Goal: Task Accomplishment & Management: Use online tool/utility

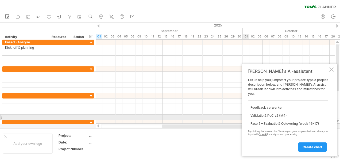
scroll to position [146, 0]
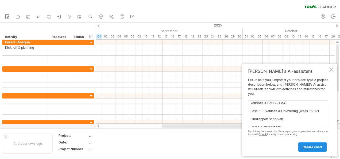
type textarea "Fase 1 – Analyse (week 1–3) Kick-off & planning Procesinventarisatie Procesmapp…"
click at [314, 146] on span "create chart" at bounding box center [312, 147] width 20 height 4
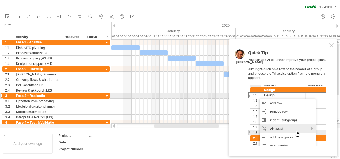
click at [299, 93] on div at bounding box center [287, 115] width 78 height 61
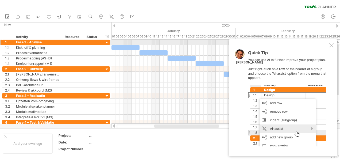
click at [330, 43] on div at bounding box center [331, 45] width 4 height 4
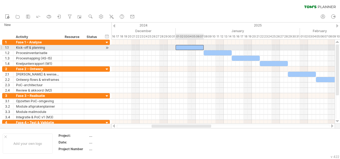
click at [180, 46] on div at bounding box center [189, 47] width 28 height 5
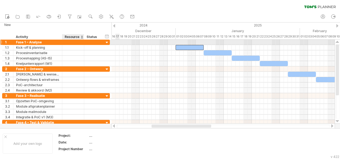
click at [82, 42] on div at bounding box center [83, 42] width 3 height 5
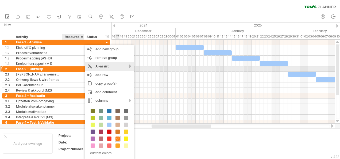
click at [129, 68] on div "AI-assist" at bounding box center [109, 66] width 49 height 9
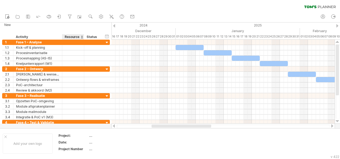
click at [46, 23] on div "hide start/end/duration show start/end/duration ******** Activity ******** Reso…" at bounding box center [55, 30] width 111 height 17
click at [107, 36] on div "hide start/end/duration show start/end/duration" at bounding box center [106, 36] width 5 height 6
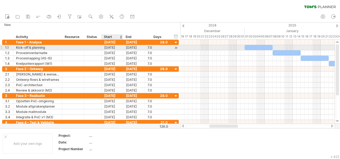
click at [109, 48] on div "[DATE]" at bounding box center [112, 47] width 22 height 5
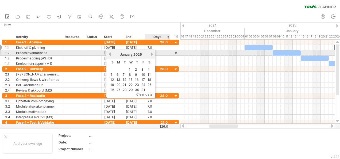
click at [148, 53] on div "[DATE]" at bounding box center [130, 54] width 39 height 4
click at [150, 54] on div "[DATE]" at bounding box center [130, 54] width 39 height 4
click at [151, 54] on link "next" at bounding box center [152, 54] width 4 height 4
click at [151, 54] on link "next" at bounding box center [151, 54] width 4 height 4
click at [151, 54] on link "next" at bounding box center [152, 54] width 4 height 4
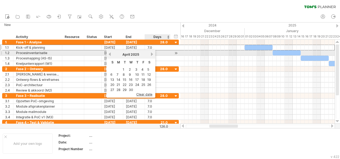
click at [151, 54] on link "next" at bounding box center [152, 54] width 4 height 4
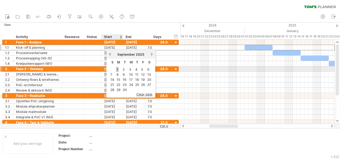
click at [117, 69] on link "1" at bounding box center [117, 69] width 3 height 5
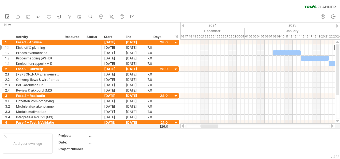
click at [182, 26] on div at bounding box center [183, 25] width 2 height 3
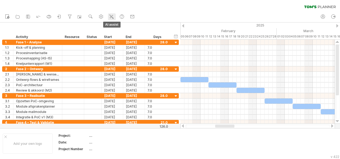
click at [110, 18] on icon at bounding box center [111, 16] width 5 height 5
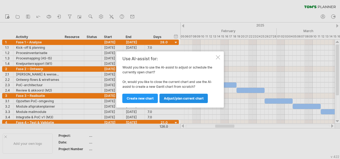
click at [188, 100] on span "Adjust/plan current chart" at bounding box center [184, 98] width 40 height 4
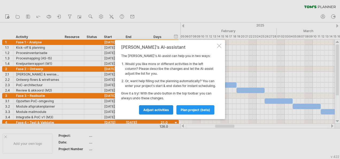
click at [154, 111] on span "Adjust activities" at bounding box center [156, 110] width 26 height 4
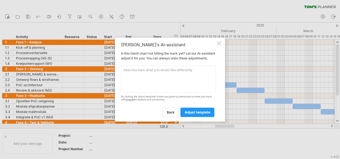
click at [144, 74] on textarea at bounding box center [168, 78] width 95 height 27
type textarea "start the project at [DATE]"
click at [203, 112] on link "adjust template" at bounding box center [197, 111] width 34 height 9
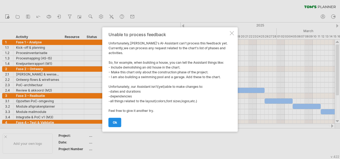
click at [115, 123] on span "ok" at bounding box center [115, 122] width 4 height 4
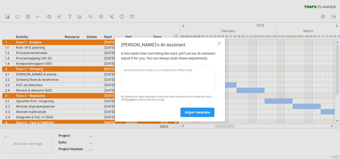
click at [217, 42] on div at bounding box center [219, 43] width 4 height 4
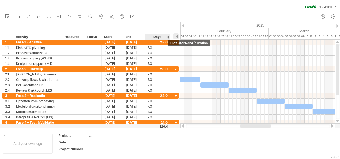
click at [175, 36] on div "hide start/end/duration show start/end/duration" at bounding box center [175, 36] width 5 height 6
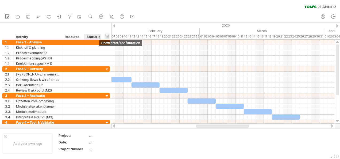
click at [108, 38] on div "hide start/end/duration show start/end/duration" at bounding box center [106, 36] width 5 height 6
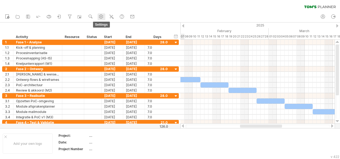
click at [101, 16] on use at bounding box center [100, 16] width 5 height 5
select select "*"
select select "**"
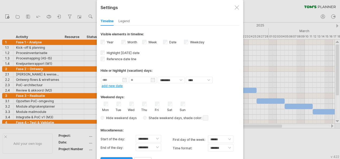
click at [235, 8] on div at bounding box center [236, 7] width 4 height 4
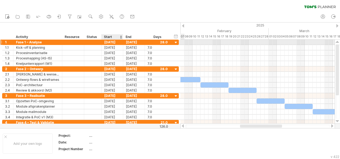
click at [111, 41] on div "[DATE]" at bounding box center [112, 42] width 22 height 5
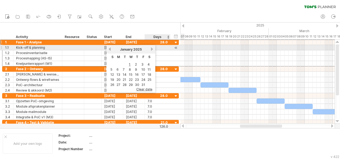
click at [153, 48] on link "next" at bounding box center [152, 49] width 4 height 4
click at [153, 48] on link "next" at bounding box center [151, 49] width 4 height 4
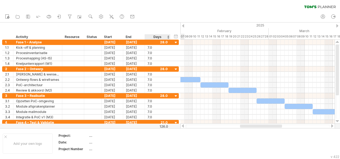
click at [151, 25] on div "hide start/end/duration show start/end/duration ******** Activity ******** Reso…" at bounding box center [90, 30] width 180 height 17
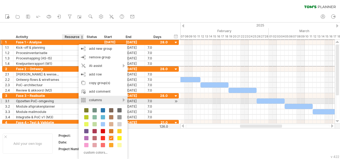
click at [124, 99] on div "columns" at bounding box center [102, 100] width 49 height 9
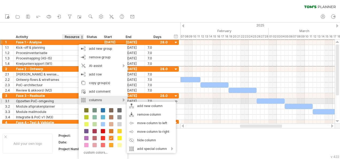
click at [124, 99] on div "columns" at bounding box center [102, 100] width 49 height 9
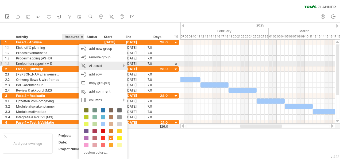
click at [119, 66] on div "AI-assist" at bounding box center [102, 65] width 49 height 9
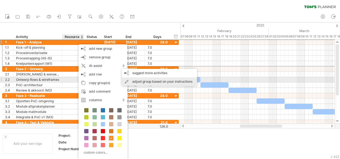
click at [151, 82] on div "adjust group based on your instructions" at bounding box center [159, 81] width 75 height 9
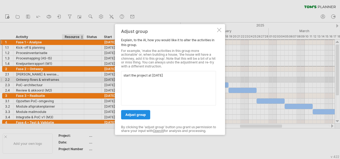
type textarea "start the project at [DATE]"
click at [143, 115] on span "adjust group" at bounding box center [135, 114] width 21 height 4
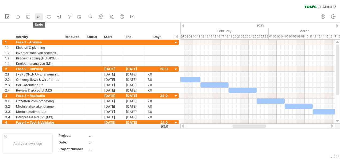
click at [38, 18] on icon at bounding box center [38, 16] width 5 height 5
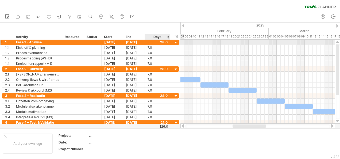
click at [175, 42] on div at bounding box center [175, 42] width 5 height 5
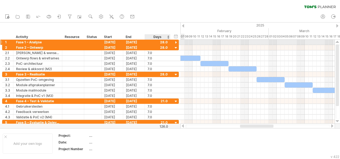
click at [175, 42] on div at bounding box center [175, 42] width 5 height 5
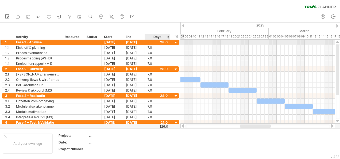
click at [174, 42] on div at bounding box center [175, 42] width 5 height 5
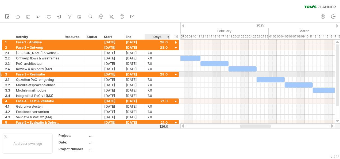
click at [175, 74] on div at bounding box center [175, 74] width 5 height 5
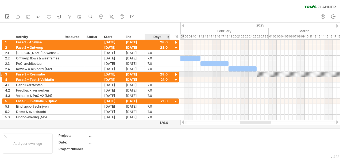
click at [175, 74] on div at bounding box center [175, 74] width 5 height 5
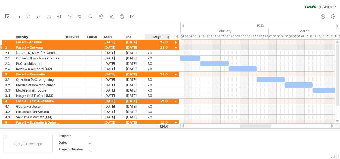
click at [177, 47] on div at bounding box center [175, 47] width 5 height 5
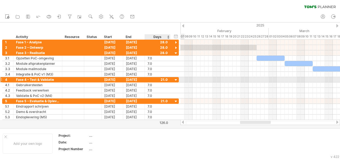
click at [176, 80] on div at bounding box center [175, 79] width 5 height 5
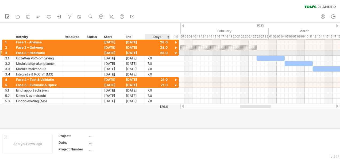
click at [176, 53] on div at bounding box center [175, 53] width 5 height 5
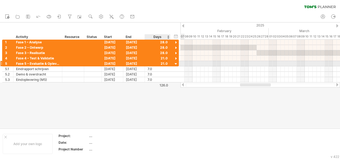
click at [175, 64] on div at bounding box center [175, 63] width 5 height 5
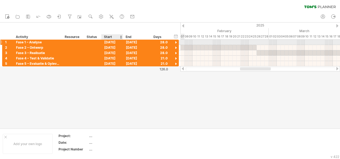
click at [112, 43] on div "[DATE]" at bounding box center [112, 42] width 22 height 5
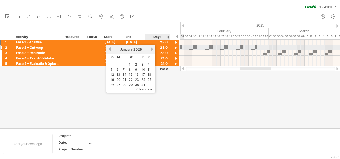
click at [151, 49] on link "next" at bounding box center [152, 49] width 4 height 4
click at [151, 49] on link "next" at bounding box center [151, 49] width 4 height 4
click at [151, 49] on link "next" at bounding box center [152, 49] width 4 height 4
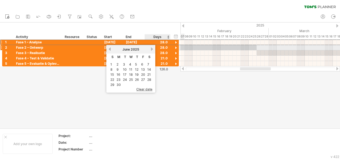
click at [151, 49] on link "next" at bounding box center [152, 49] width 4 height 4
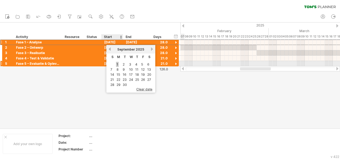
click at [118, 64] on link "1" at bounding box center [117, 64] width 3 height 5
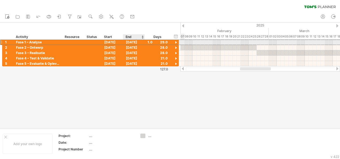
click at [136, 43] on div "[DATE]" at bounding box center [134, 42] width 22 height 5
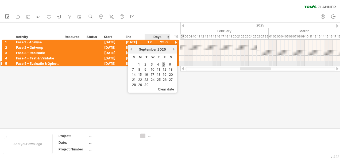
click at [164, 64] on link "5" at bounding box center [163, 64] width 3 height 5
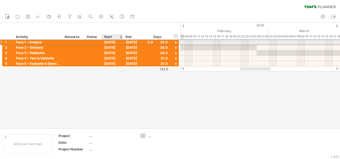
click at [112, 42] on div "[DATE]" at bounding box center [112, 42] width 22 height 5
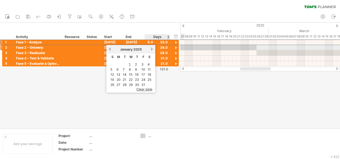
click at [151, 48] on link "next" at bounding box center [152, 49] width 4 height 4
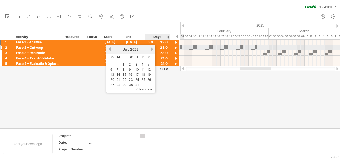
click at [151, 48] on link "next" at bounding box center [152, 49] width 4 height 4
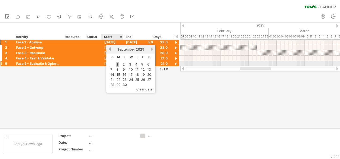
click at [116, 64] on link "1" at bounding box center [117, 64] width 3 height 5
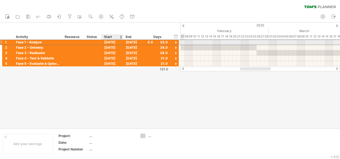
click at [115, 43] on div "[DATE]" at bounding box center [112, 42] width 22 height 5
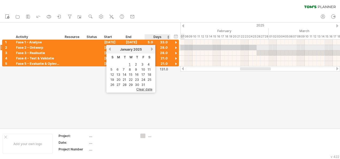
click at [151, 50] on link "next" at bounding box center [152, 49] width 4 height 4
click at [151, 50] on link "next" at bounding box center [151, 49] width 4 height 4
click at [151, 50] on link "next" at bounding box center [152, 49] width 4 height 4
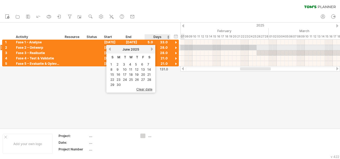
click at [151, 50] on link "next" at bounding box center [152, 49] width 4 height 4
click at [108, 48] on link "previous" at bounding box center [110, 49] width 4 height 4
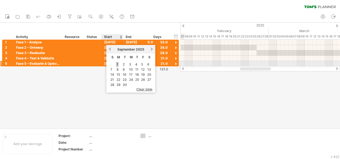
click at [118, 63] on link "1" at bounding box center [117, 64] width 3 height 5
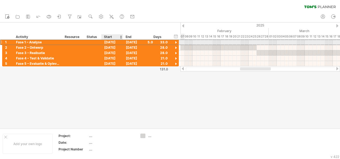
click at [110, 42] on div "[DATE]" at bounding box center [112, 42] width 22 height 5
click at [112, 42] on div "[DATE]" at bounding box center [112, 42] width 22 height 5
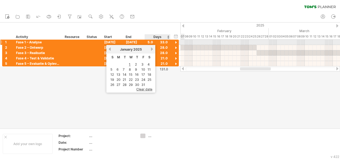
click at [176, 42] on div at bounding box center [175, 42] width 5 height 5
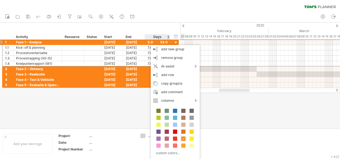
click at [117, 98] on div at bounding box center [170, 74] width 340 height 105
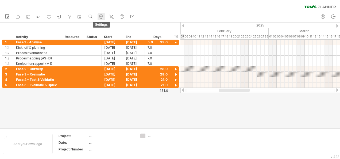
click at [103, 18] on use at bounding box center [100, 16] width 5 height 5
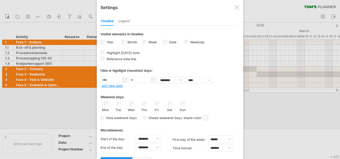
drag, startPoint x: 172, startPoint y: 152, endPoint x: 178, endPoint y: 124, distance: 28.4
click at [174, 143] on div "**********" at bounding box center [169, 96] width 139 height 140
click at [120, 18] on div "Legend" at bounding box center [123, 21] width 11 height 9
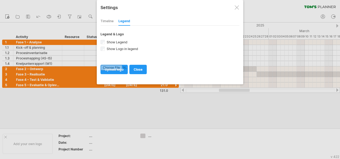
click at [110, 20] on div "Timeline" at bounding box center [106, 21] width 13 height 9
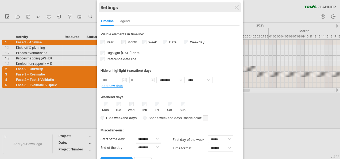
click at [239, 7] on div "Settings" at bounding box center [169, 7] width 139 height 10
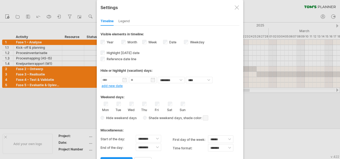
click at [235, 9] on div at bounding box center [236, 7] width 4 height 4
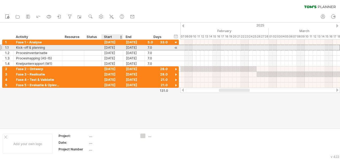
click at [107, 48] on div "[DATE]" at bounding box center [112, 47] width 22 height 5
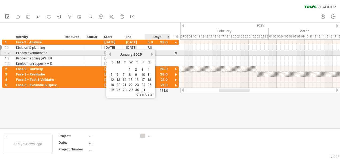
click at [151, 54] on link "next" at bounding box center [152, 54] width 4 height 4
click at [151, 54] on link "next" at bounding box center [151, 54] width 4 height 4
click at [151, 54] on link "next" at bounding box center [152, 54] width 4 height 4
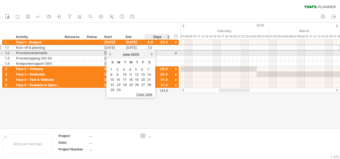
click at [151, 54] on link "next" at bounding box center [152, 54] width 4 height 4
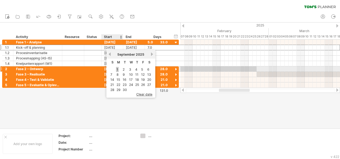
click at [118, 68] on link "1" at bounding box center [117, 69] width 3 height 5
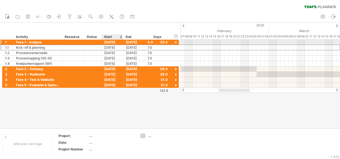
click at [114, 43] on div "[DATE]" at bounding box center [112, 42] width 22 height 5
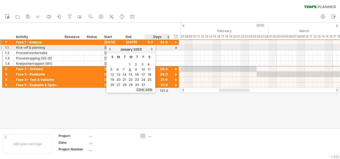
click at [151, 48] on link "next" at bounding box center [152, 49] width 4 height 4
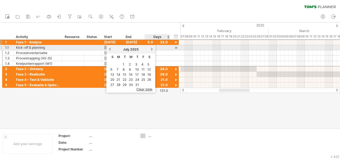
click at [151, 48] on link "next" at bounding box center [152, 49] width 4 height 4
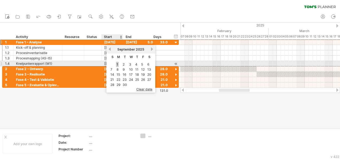
click at [117, 62] on link "1" at bounding box center [117, 64] width 3 height 5
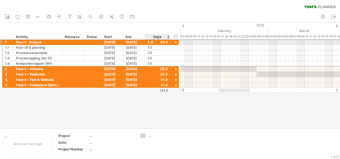
click at [175, 41] on div at bounding box center [175, 42] width 5 height 5
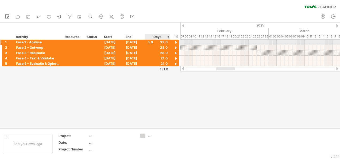
click at [175, 41] on div at bounding box center [175, 42] width 5 height 5
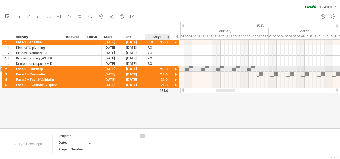
click at [175, 67] on div at bounding box center [175, 69] width 5 height 5
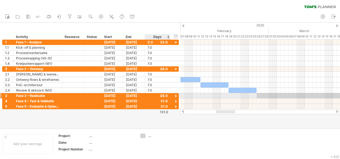
click at [176, 93] on div at bounding box center [175, 95] width 5 height 5
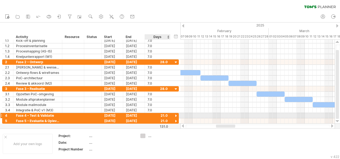
click at [176, 115] on div at bounding box center [175, 115] width 5 height 5
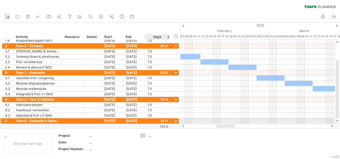
click at [175, 119] on div at bounding box center [175, 121] width 5 height 5
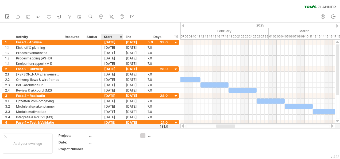
click at [111, 37] on div "Start" at bounding box center [112, 36] width 16 height 5
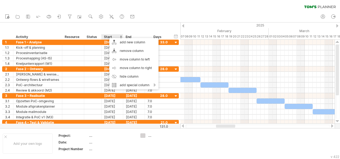
click at [111, 26] on div "hide start/end/duration show start/end/duration ******** Activity ******** Reso…" at bounding box center [90, 30] width 180 height 17
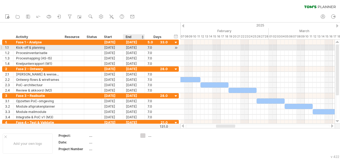
click at [128, 47] on div "[DATE]" at bounding box center [134, 47] width 22 height 5
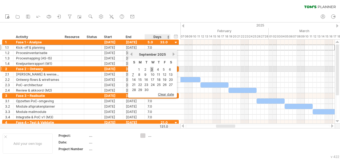
click at [150, 68] on link "3" at bounding box center [151, 69] width 3 height 5
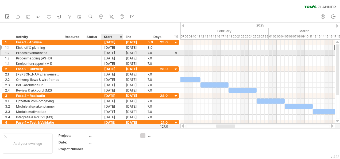
click at [112, 52] on div "[DATE]" at bounding box center [112, 52] width 22 height 5
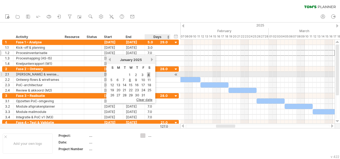
click at [148, 74] on link "4" at bounding box center [148, 74] width 3 height 5
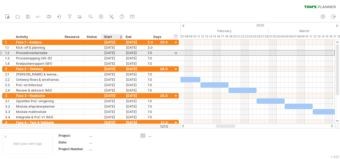
click at [115, 53] on div "[DATE]" at bounding box center [112, 52] width 22 height 5
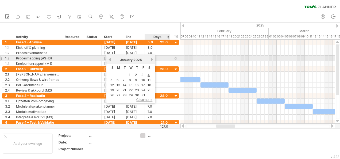
click at [151, 58] on link "next" at bounding box center [152, 59] width 4 height 4
click at [151, 58] on link "next" at bounding box center [151, 59] width 4 height 4
click at [151, 58] on link "next" at bounding box center [152, 59] width 4 height 4
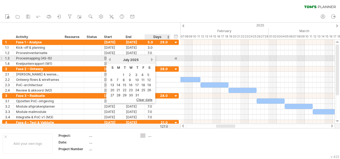
click at [151, 58] on link "next" at bounding box center [152, 59] width 4 height 4
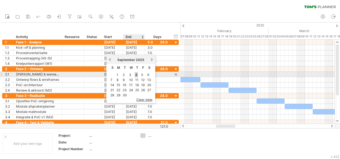
click at [136, 74] on link "4" at bounding box center [136, 74] width 3 height 5
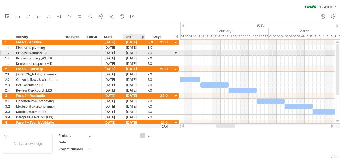
click at [135, 53] on div "[DATE]" at bounding box center [134, 52] width 22 height 5
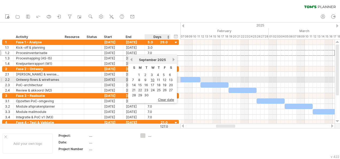
click at [164, 79] on link "12" at bounding box center [164, 79] width 5 height 5
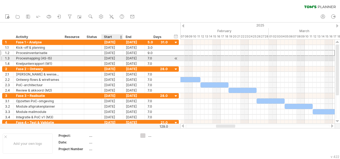
click at [114, 58] on div "[DATE]" at bounding box center [112, 58] width 22 height 5
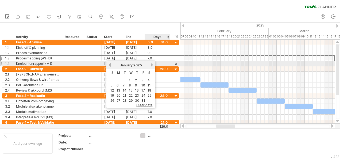
click at [152, 64] on link "next" at bounding box center [152, 65] width 4 height 4
click at [152, 64] on link "next" at bounding box center [151, 65] width 4 height 4
click at [152, 64] on link "next" at bounding box center [152, 65] width 4 height 4
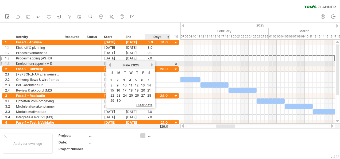
click at [152, 64] on link "next" at bounding box center [152, 65] width 4 height 4
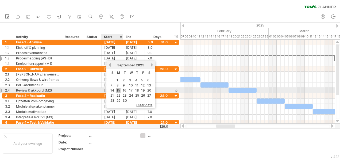
click at [119, 89] on link "15" at bounding box center [118, 90] width 5 height 5
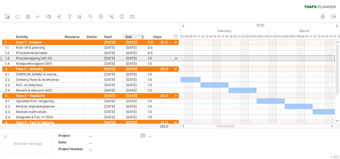
click at [135, 59] on div "[DATE]" at bounding box center [134, 58] width 22 height 5
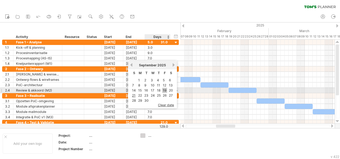
click at [164, 89] on link "19" at bounding box center [164, 90] width 5 height 5
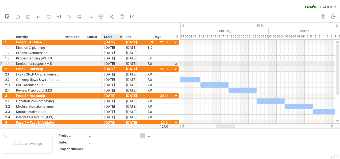
click at [112, 63] on div "[DATE]" at bounding box center [112, 63] width 22 height 5
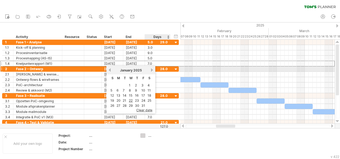
click at [149, 70] on div "[DATE]" at bounding box center [130, 70] width 39 height 4
click at [150, 70] on div "[DATE]" at bounding box center [130, 70] width 39 height 4
click at [151, 69] on link "next" at bounding box center [152, 70] width 4 height 4
click at [151, 69] on link "next" at bounding box center [151, 70] width 4 height 4
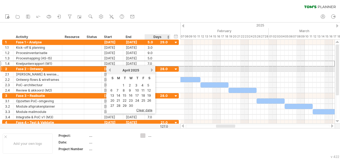
click at [151, 69] on link "next" at bounding box center [152, 70] width 4 height 4
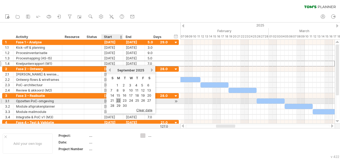
click at [120, 100] on link "22" at bounding box center [118, 100] width 5 height 5
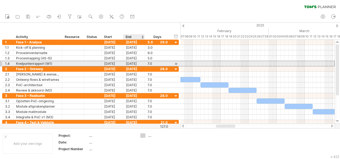
click at [129, 63] on div "[DATE]" at bounding box center [134, 63] width 22 height 5
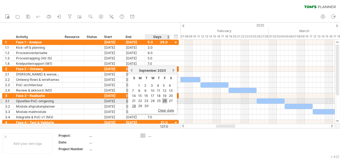
click at [164, 100] on link "26" at bounding box center [164, 100] width 5 height 5
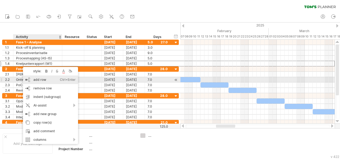
click at [48, 80] on div "add row Ctrl+Enter Cmd+Enter" at bounding box center [50, 79] width 55 height 9
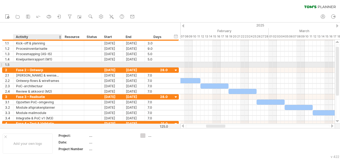
click at [21, 63] on div at bounding box center [37, 64] width 43 height 5
type input "**********"
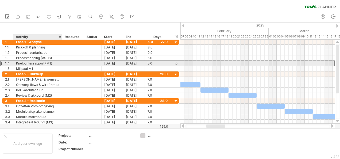
click at [48, 63] on div "Knelpuntenrapport (M1)" at bounding box center [37, 63] width 43 height 5
click at [48, 63] on input "**********" at bounding box center [37, 63] width 43 height 5
type input "**********"
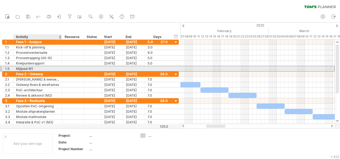
click at [46, 68] on div "Mijlpaal M1" at bounding box center [37, 68] width 43 height 5
type input "**********"
click at [112, 68] on div at bounding box center [112, 68] width 22 height 5
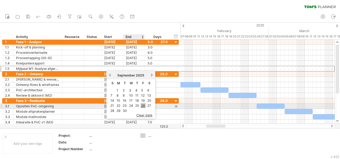
click at [141, 104] on link "26" at bounding box center [142, 105] width 5 height 5
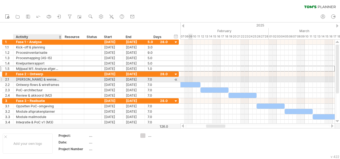
click at [30, 79] on div "[PERSON_NAME] & wensen opstellen" at bounding box center [37, 79] width 43 height 5
click at [107, 78] on div "[DATE]" at bounding box center [112, 79] width 22 height 5
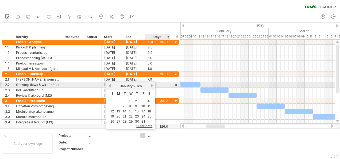
click at [151, 85] on link "next" at bounding box center [152, 86] width 4 height 4
click at [151, 85] on link "next" at bounding box center [151, 86] width 4 height 4
click at [151, 85] on link "next" at bounding box center [152, 86] width 4 height 4
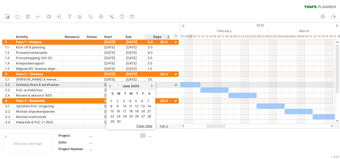
click at [151, 85] on link "next" at bounding box center [152, 86] width 4 height 4
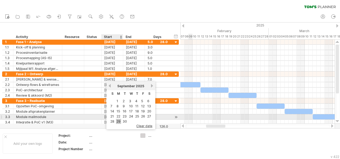
click at [116, 119] on link "29" at bounding box center [118, 121] width 5 height 5
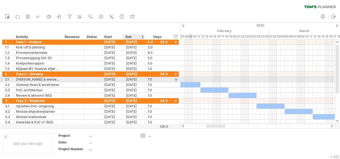
click at [133, 78] on div "[DATE]" at bounding box center [134, 79] width 22 height 5
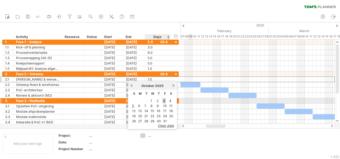
click at [163, 100] on link "3" at bounding box center [163, 100] width 3 height 5
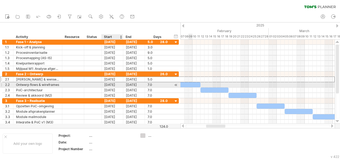
click at [115, 84] on div "[DATE]" at bounding box center [112, 84] width 22 height 5
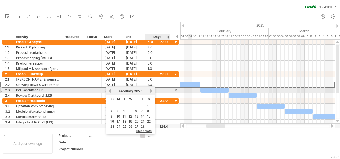
click at [149, 90] on div "[DATE]" at bounding box center [130, 91] width 38 height 4
click at [150, 90] on link "next" at bounding box center [151, 91] width 4 height 4
click at [150, 90] on link "next" at bounding box center [152, 91] width 4 height 4
click at [151, 90] on link "next" at bounding box center [152, 91] width 4 height 4
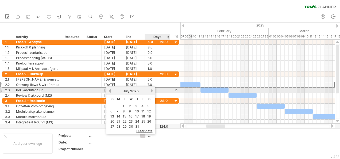
click at [151, 90] on link "next" at bounding box center [152, 91] width 4 height 4
click at [111, 91] on link "previous" at bounding box center [110, 91] width 4 height 4
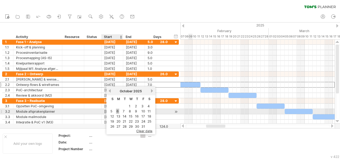
click at [118, 111] on link "6" at bounding box center [117, 110] width 3 height 5
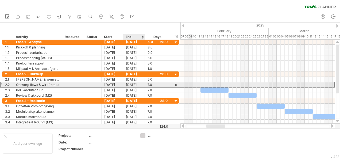
click at [130, 83] on div "[DATE]" at bounding box center [134, 84] width 22 height 5
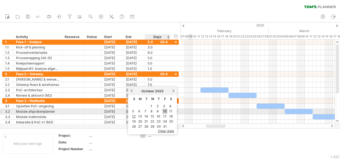
click at [164, 109] on link "10" at bounding box center [164, 110] width 5 height 5
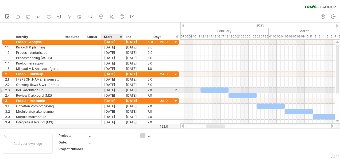
click at [106, 89] on div "[DATE]" at bounding box center [112, 89] width 22 height 5
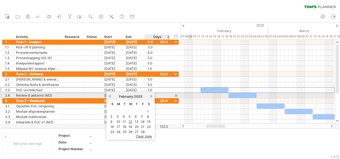
click at [151, 95] on link "next" at bounding box center [151, 96] width 4 height 4
click at [151, 95] on link "next" at bounding box center [152, 96] width 4 height 4
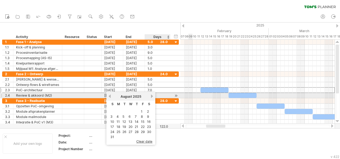
click at [151, 95] on link "next" at bounding box center [152, 96] width 4 height 4
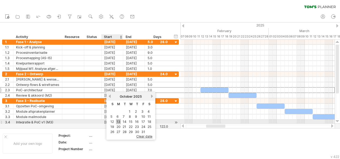
click at [120, 121] on link "13" at bounding box center [118, 121] width 5 height 5
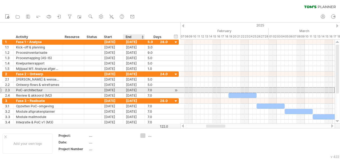
click at [135, 89] on div "[DATE]" at bounding box center [134, 89] width 22 height 5
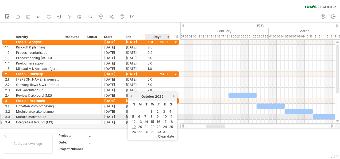
click at [164, 120] on link "17" at bounding box center [164, 121] width 5 height 5
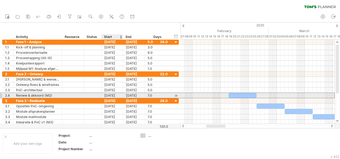
click at [112, 95] on div "[DATE]" at bounding box center [112, 95] width 22 height 5
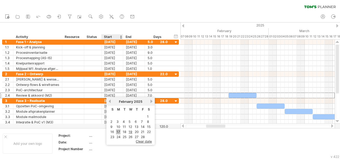
click at [119, 130] on link "17" at bounding box center [118, 131] width 5 height 5
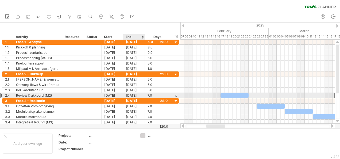
click at [133, 94] on div "[DATE]" at bounding box center [134, 95] width 22 height 5
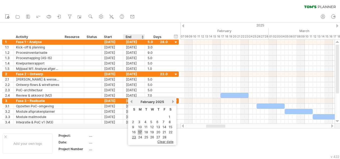
click at [140, 130] on link "17" at bounding box center [139, 131] width 5 height 5
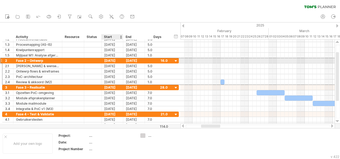
click at [110, 60] on div "[DATE]" at bounding box center [112, 60] width 22 height 5
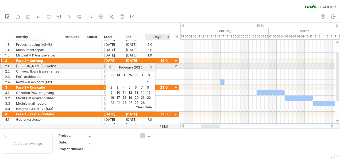
click at [151, 67] on link "next" at bounding box center [151, 67] width 4 height 4
click at [151, 67] on link "next" at bounding box center [152, 67] width 4 height 4
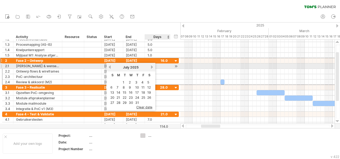
click at [151, 67] on link "next" at bounding box center [152, 67] width 4 height 4
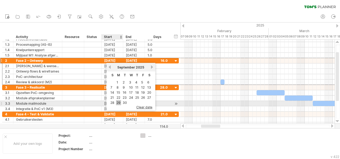
click at [119, 101] on link "29" at bounding box center [118, 102] width 5 height 5
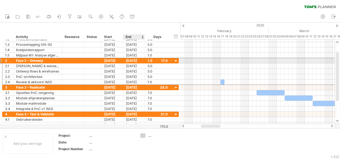
click at [135, 60] on div "[DATE]" at bounding box center [134, 60] width 22 height 5
click at [134, 61] on div "[DATE]" at bounding box center [134, 60] width 22 height 5
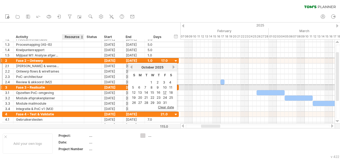
click at [72, 86] on div at bounding box center [73, 87] width 16 height 5
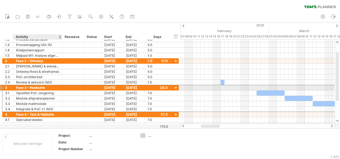
click at [52, 87] on div "Fase 3 – Realisatie" at bounding box center [37, 87] width 43 height 5
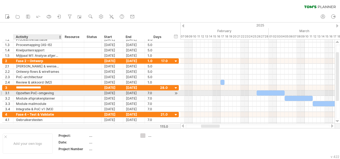
click at [50, 92] on div "Opzetten PoC-omgeving" at bounding box center [37, 92] width 43 height 5
click at [112, 91] on div "[DATE]" at bounding box center [112, 92] width 22 height 5
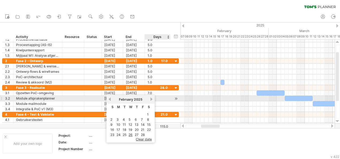
click at [149, 99] on div "[DATE]" at bounding box center [130, 99] width 38 height 4
click at [152, 98] on link "next" at bounding box center [151, 99] width 4 height 4
click at [152, 98] on link "next" at bounding box center [152, 99] width 4 height 4
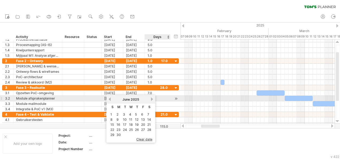
click at [152, 98] on link "next" at bounding box center [152, 99] width 4 height 4
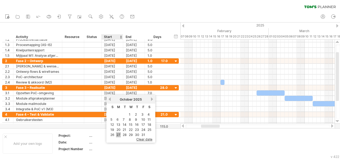
click at [119, 132] on link "27" at bounding box center [118, 134] width 5 height 5
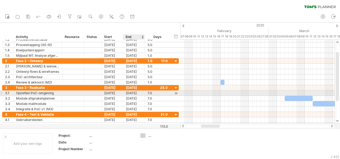
click at [129, 91] on div "[DATE]" at bounding box center [134, 92] width 22 height 5
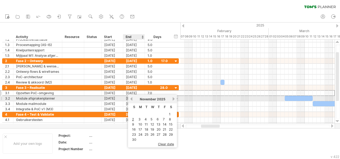
click at [131, 98] on link "previous" at bounding box center [131, 99] width 4 height 4
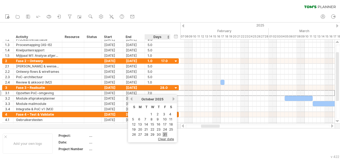
click at [164, 133] on link "31" at bounding box center [164, 134] width 5 height 5
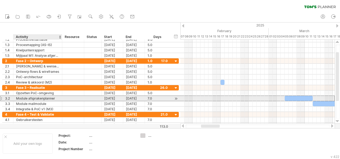
click at [44, 98] on div "Module afsprakenplanner" at bounding box center [37, 98] width 43 height 5
click at [55, 98] on input "**********" at bounding box center [37, 98] width 43 height 5
click at [41, 97] on div "Module afsprakenplanner" at bounding box center [37, 98] width 43 height 5
click at [41, 97] on input "**********" at bounding box center [37, 98] width 43 height 5
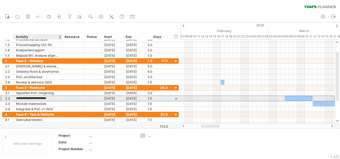
paste input "**********"
click at [35, 97] on input "**********" at bounding box center [37, 98] width 43 height 5
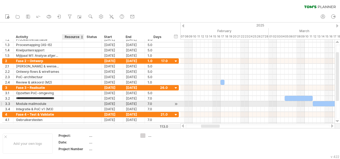
scroll to position [0, 0]
type input "**********"
click at [66, 101] on div at bounding box center [73, 103] width 16 height 5
drag, startPoint x: 52, startPoint y: 102, endPoint x: 31, endPoint y: 102, distance: 20.3
click at [31, 102] on div "Module mailmodule" at bounding box center [37, 103] width 43 height 5
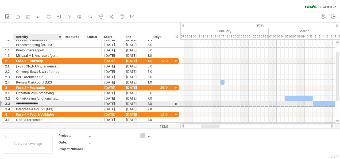
click at [31, 102] on input "**********" at bounding box center [37, 103] width 43 height 5
paste input "**********"
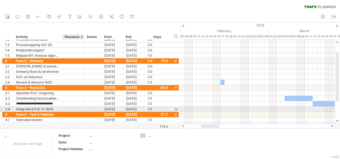
type input "**********"
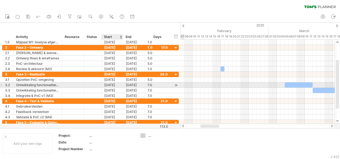
click at [114, 84] on div "[DATE]" at bounding box center [112, 84] width 22 height 5
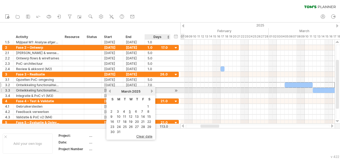
click at [153, 91] on link "next" at bounding box center [152, 91] width 4 height 4
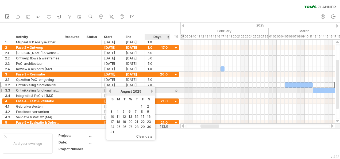
click at [153, 91] on link "next" at bounding box center [152, 91] width 4 height 4
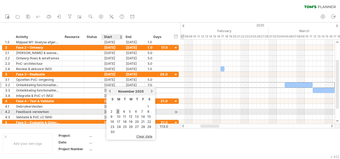
click at [117, 109] on link "3" at bounding box center [117, 111] width 3 height 5
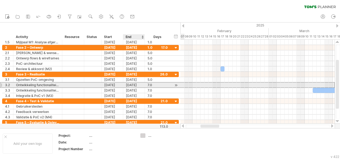
click at [137, 85] on div "[DATE]" at bounding box center [134, 84] width 22 height 5
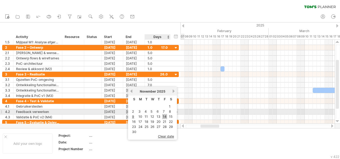
click at [164, 114] on link "14" at bounding box center [164, 116] width 5 height 5
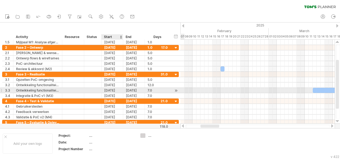
click at [113, 89] on div "[DATE]" at bounding box center [112, 90] width 22 height 5
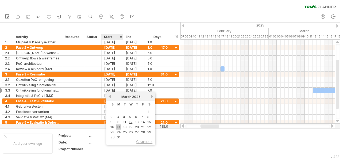
click at [119, 125] on link "17" at bounding box center [118, 126] width 5 height 5
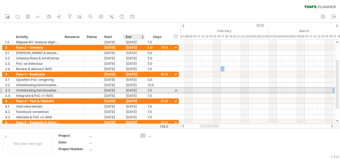
click at [129, 89] on div "[DATE]" at bounding box center [134, 90] width 22 height 5
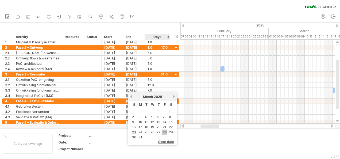
click at [164, 130] on link "28" at bounding box center [164, 131] width 5 height 5
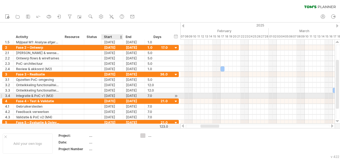
click at [107, 94] on div "[DATE]" at bounding box center [112, 95] width 22 height 5
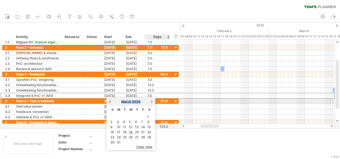
click at [150, 101] on div "previous next [DATE]" at bounding box center [130, 101] width 49 height 9
click at [153, 101] on link "next" at bounding box center [152, 101] width 4 height 4
click at [152, 101] on link "next" at bounding box center [152, 101] width 4 height 4
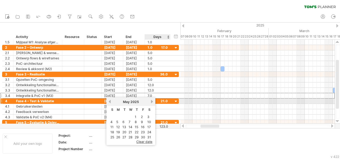
click at [152, 101] on link "next" at bounding box center [152, 101] width 4 height 4
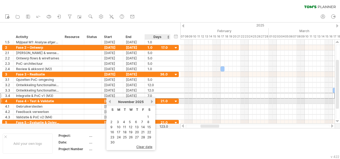
click at [152, 101] on link "next" at bounding box center [152, 101] width 4 height 4
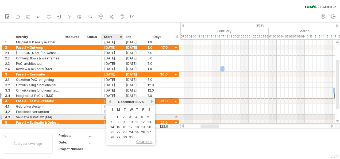
click at [117, 115] on link "1" at bounding box center [117, 116] width 3 height 5
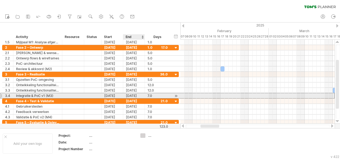
click at [128, 95] on div "[DATE]" at bounding box center [134, 95] width 22 height 5
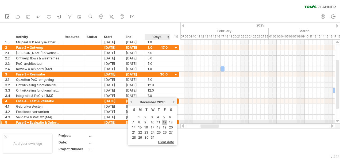
click at [163, 121] on link "12" at bounding box center [164, 121] width 5 height 5
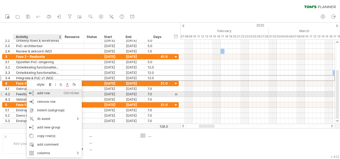
click at [46, 92] on div "add row Ctrl+Enter Cmd+Enter" at bounding box center [54, 93] width 55 height 9
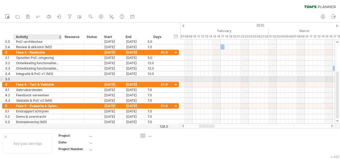
click at [33, 77] on div at bounding box center [37, 78] width 43 height 5
type input "**********"
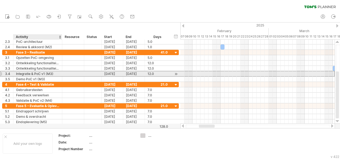
click at [56, 73] on div "Integratie & PoC v1 (M3)" at bounding box center [37, 73] width 43 height 5
type input "**********"
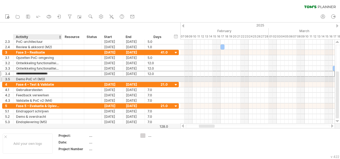
click at [60, 81] on div at bounding box center [61, 78] width 3 height 5
click at [109, 77] on div at bounding box center [112, 78] width 22 height 5
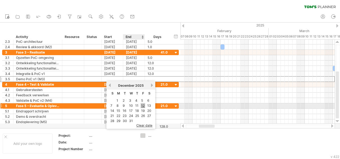
click at [142, 105] on link "12" at bounding box center [142, 105] width 5 height 5
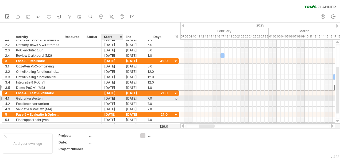
click at [112, 98] on div "[DATE]" at bounding box center [112, 98] width 22 height 5
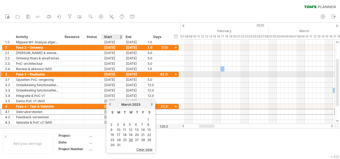
click at [109, 74] on div "[DATE]" at bounding box center [112, 74] width 22 height 5
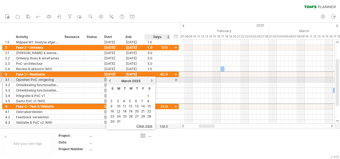
click at [150, 80] on link "next" at bounding box center [152, 80] width 4 height 4
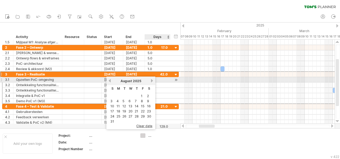
click at [150, 80] on link "next" at bounding box center [152, 80] width 4 height 4
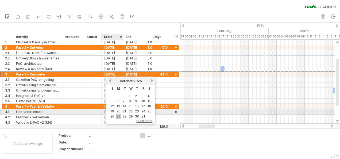
click at [117, 114] on link "27" at bounding box center [118, 115] width 5 height 5
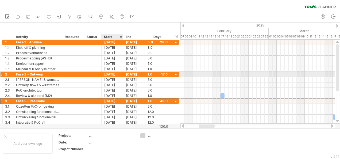
click at [115, 74] on div "[DATE]" at bounding box center [112, 74] width 22 height 5
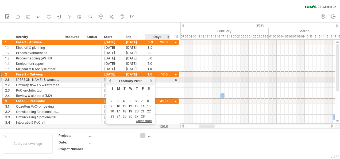
click at [151, 81] on link "next" at bounding box center [151, 80] width 4 height 4
click at [151, 81] on link "next" at bounding box center [152, 80] width 4 height 4
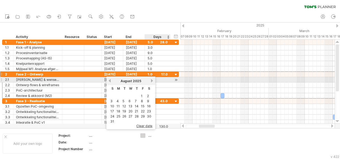
click at [151, 81] on link "next" at bounding box center [152, 80] width 4 height 4
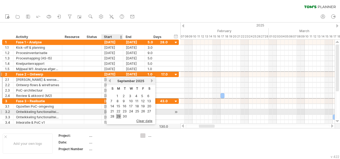
click at [118, 114] on link "29" at bounding box center [118, 115] width 5 height 5
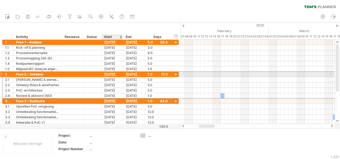
click at [113, 73] on div "[DATE]" at bounding box center [112, 74] width 22 height 5
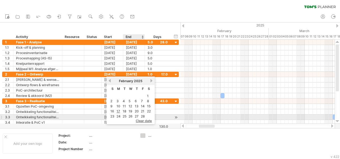
click at [146, 119] on span "clear date" at bounding box center [144, 121] width 16 height 4
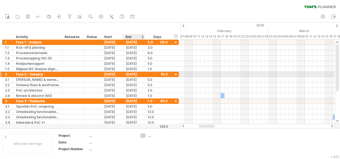
click at [130, 73] on div "[DATE]" at bounding box center [134, 74] width 22 height 5
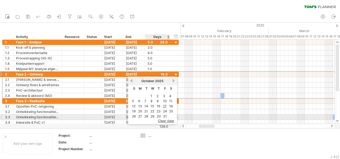
click at [171, 119] on span "clear date" at bounding box center [166, 121] width 16 height 4
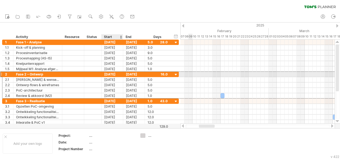
click at [107, 73] on div "[DATE]" at bounding box center [112, 74] width 22 height 5
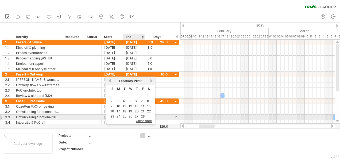
click at [143, 119] on span "clear date" at bounding box center [144, 121] width 16 height 4
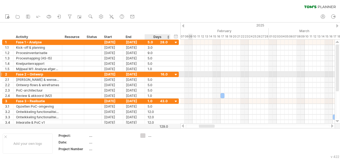
click at [174, 74] on div at bounding box center [175, 74] width 5 height 5
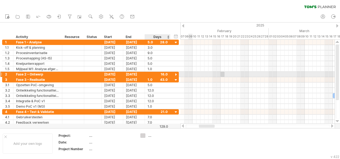
click at [176, 74] on div at bounding box center [175, 74] width 5 height 5
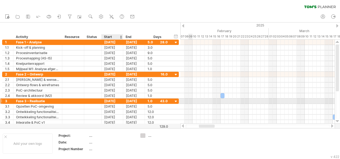
click at [108, 100] on div "[DATE]" at bounding box center [112, 100] width 22 height 5
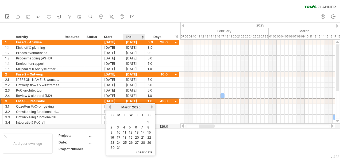
click at [142, 150] on span "clear date" at bounding box center [144, 152] width 16 height 4
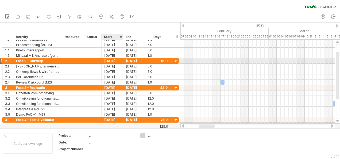
click at [109, 61] on div "[DATE]" at bounding box center [112, 60] width 22 height 5
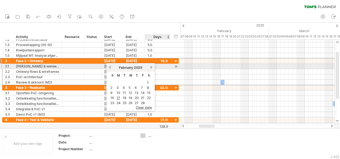
click at [149, 67] on div "[DATE]" at bounding box center [130, 67] width 38 height 4
click at [149, 66] on div "[DATE]" at bounding box center [130, 67] width 38 height 4
click at [150, 68] on link "next" at bounding box center [151, 67] width 4 height 4
click at [151, 68] on link "next" at bounding box center [152, 67] width 4 height 4
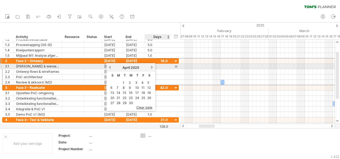
click at [151, 68] on link "next" at bounding box center [152, 67] width 4 height 4
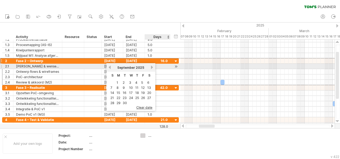
click at [151, 68] on link "next" at bounding box center [152, 67] width 4 height 4
click at [111, 67] on link "previous" at bounding box center [110, 67] width 4 height 4
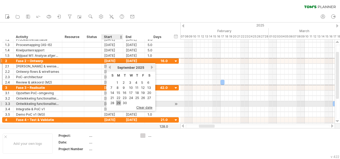
click at [118, 102] on link "29" at bounding box center [118, 102] width 5 height 5
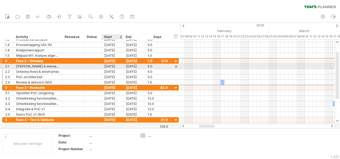
click at [108, 67] on div "[DATE]" at bounding box center [112, 66] width 22 height 5
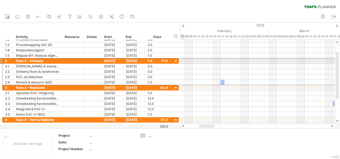
click at [178, 60] on div "**********" at bounding box center [90, 61] width 176 height 6
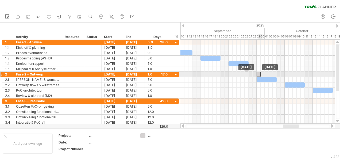
click at [258, 72] on div at bounding box center [258, 74] width 4 height 5
drag, startPoint x: 258, startPoint y: 73, endPoint x: 268, endPoint y: 74, distance: 9.4
click at [268, 74] on div at bounding box center [268, 74] width 4 height 5
drag, startPoint x: 269, startPoint y: 75, endPoint x: 258, endPoint y: 76, distance: 10.8
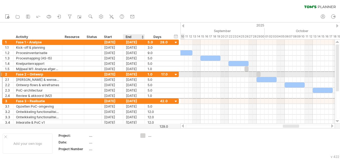
click at [138, 75] on div "[DATE]" at bounding box center [134, 74] width 22 height 5
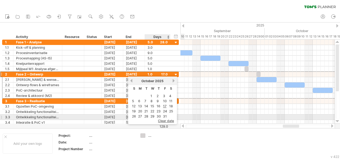
click at [165, 119] on span "clear date" at bounding box center [166, 121] width 16 height 4
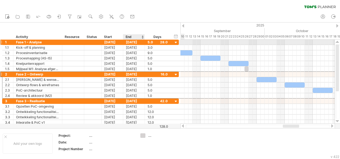
click at [139, 43] on div "[DATE]" at bounding box center [134, 42] width 22 height 5
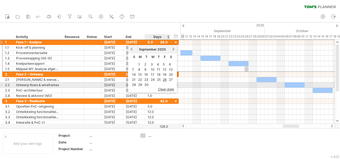
click at [165, 87] on span "clear date" at bounding box center [166, 89] width 16 height 4
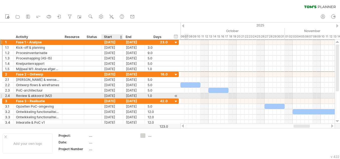
click at [109, 94] on div "[DATE]" at bounding box center [112, 95] width 22 height 5
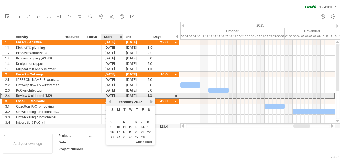
click at [109, 95] on div "[DATE]" at bounding box center [112, 95] width 22 height 5
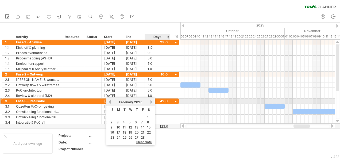
click at [150, 101] on link "next" at bounding box center [151, 102] width 4 height 4
click at [150, 101] on link "next" at bounding box center [152, 102] width 4 height 4
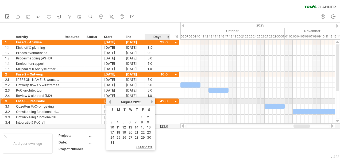
click at [150, 101] on link "next" at bounding box center [152, 102] width 4 height 4
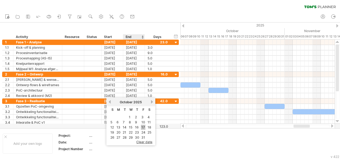
click at [141, 127] on link "17" at bounding box center [143, 126] width 5 height 5
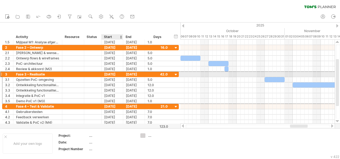
click at [114, 74] on div "[DATE]" at bounding box center [112, 74] width 22 height 5
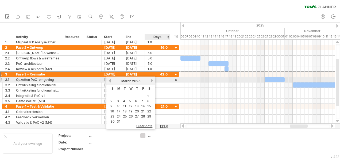
click at [152, 80] on link "next" at bounding box center [152, 80] width 4 height 4
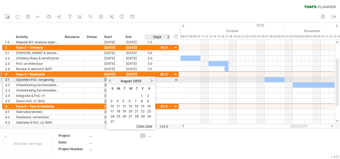
click at [152, 80] on link "next" at bounding box center [152, 80] width 4 height 4
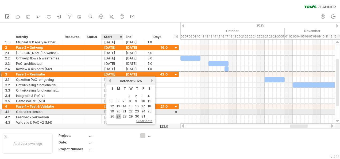
click at [119, 113] on link "27" at bounding box center [118, 115] width 5 height 5
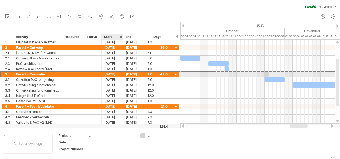
click at [114, 74] on div "[DATE]" at bounding box center [112, 74] width 22 height 5
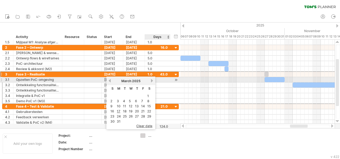
click at [152, 81] on link "next" at bounding box center [152, 80] width 4 height 4
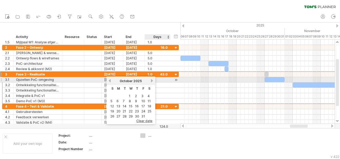
click at [152, 81] on link "next" at bounding box center [152, 80] width 4 height 4
click at [109, 80] on link "previous" at bounding box center [110, 80] width 4 height 4
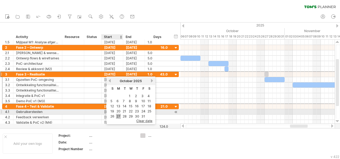
click at [117, 113] on link "27" at bounding box center [118, 115] width 5 height 5
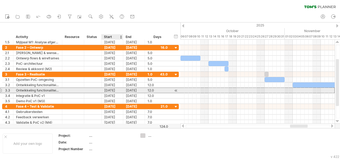
click at [117, 89] on div "[DATE]" at bounding box center [112, 90] width 22 height 5
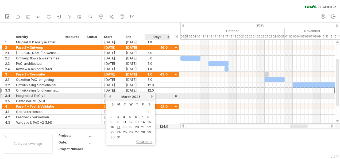
click at [151, 96] on link "next" at bounding box center [152, 96] width 4 height 4
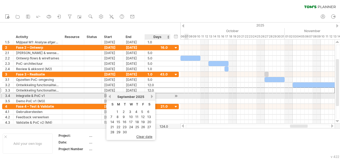
click at [151, 96] on link "next" at bounding box center [152, 96] width 4 height 4
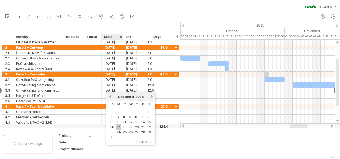
click at [118, 125] on link "17" at bounding box center [118, 126] width 5 height 5
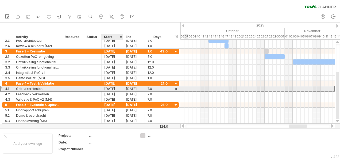
click at [112, 88] on div "[DATE]" at bounding box center [112, 88] width 22 height 5
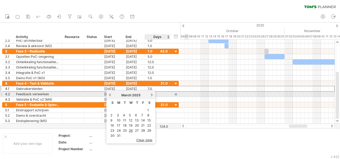
click at [151, 94] on link "next" at bounding box center [152, 95] width 4 height 4
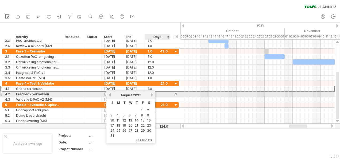
click at [151, 94] on link "next" at bounding box center [152, 95] width 4 height 4
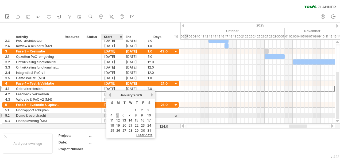
click at [118, 114] on link "5" at bounding box center [117, 114] width 3 height 5
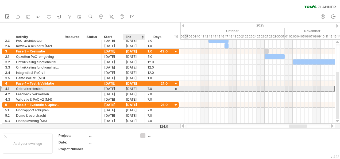
click at [132, 88] on div "[DATE]" at bounding box center [134, 88] width 22 height 5
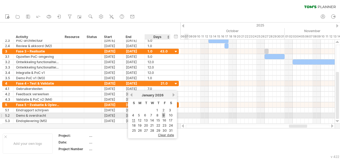
click at [163, 113] on link "9" at bounding box center [163, 114] width 3 height 5
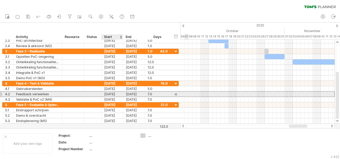
click at [114, 93] on div "[DATE]" at bounding box center [112, 93] width 22 height 5
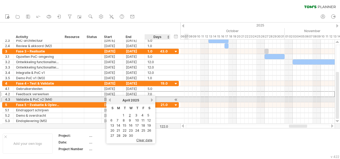
click at [151, 99] on link "next" at bounding box center [152, 100] width 4 height 4
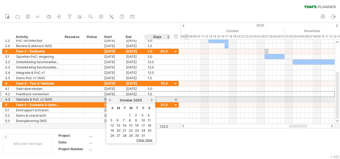
click at [151, 99] on link "next" at bounding box center [152, 100] width 4 height 4
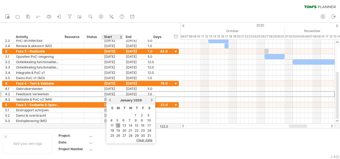
click at [117, 124] on link "12" at bounding box center [118, 125] width 5 height 5
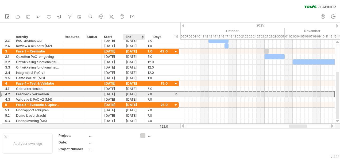
click at [133, 93] on div "[DATE]" at bounding box center [134, 93] width 22 height 5
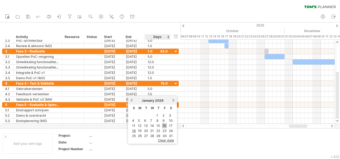
click at [164, 124] on link "16" at bounding box center [164, 125] width 5 height 5
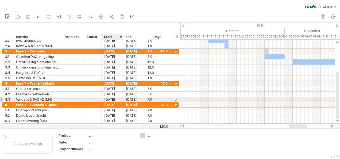
click at [111, 97] on div "[DATE]" at bounding box center [112, 99] width 22 height 5
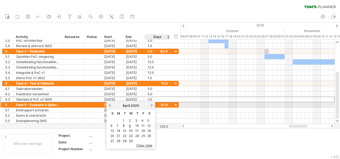
click at [151, 105] on link "next" at bounding box center [152, 105] width 4 height 4
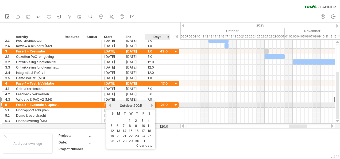
click at [151, 105] on link "next" at bounding box center [152, 105] width 4 height 4
click at [110, 104] on link "previous" at bounding box center [110, 105] width 4 height 4
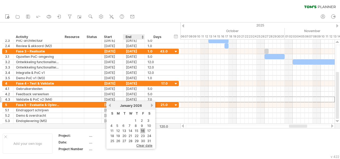
click at [141, 129] on link "16" at bounding box center [142, 130] width 5 height 5
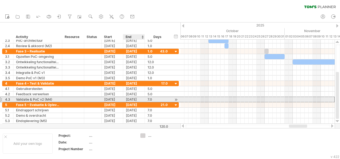
click at [132, 99] on div "[DATE]" at bounding box center [134, 99] width 22 height 5
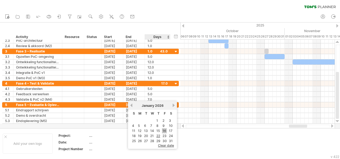
click at [163, 129] on link "16" at bounding box center [164, 130] width 5 height 5
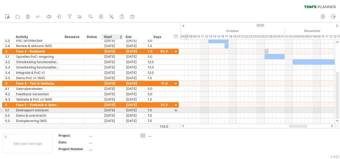
click at [116, 108] on div "[DATE]" at bounding box center [112, 109] width 22 height 5
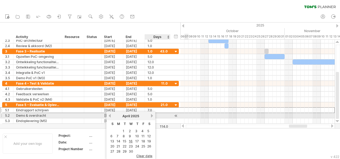
click at [154, 116] on link "next" at bounding box center [152, 115] width 4 height 4
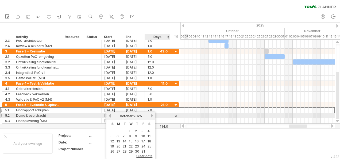
click at [154, 116] on link "next" at bounding box center [152, 115] width 4 height 4
click at [110, 114] on link "previous" at bounding box center [110, 115] width 4 height 4
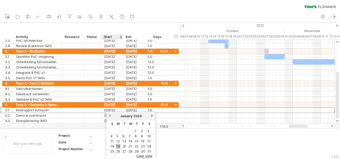
click at [119, 144] on link "19" at bounding box center [118, 145] width 5 height 5
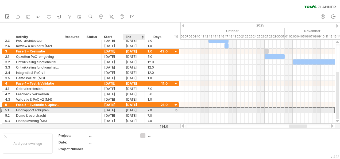
click at [127, 109] on div "[DATE]" at bounding box center [134, 109] width 22 height 5
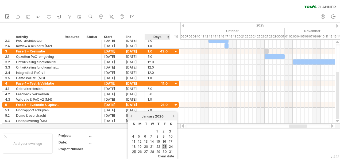
click at [164, 144] on link "23" at bounding box center [164, 146] width 5 height 5
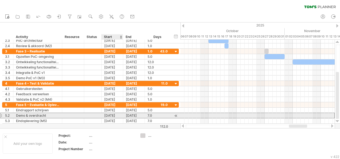
click at [109, 114] on div "[DATE]" at bounding box center [112, 115] width 22 height 5
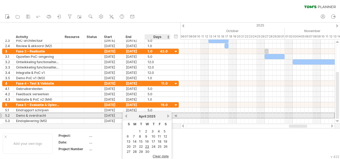
click at [167, 117] on link "next" at bounding box center [168, 116] width 4 height 4
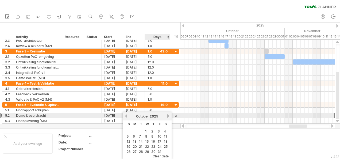
click at [167, 117] on link "next" at bounding box center [168, 116] width 4 height 4
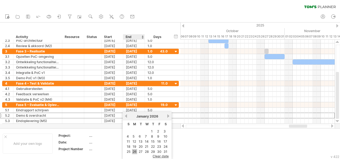
click at [135, 150] on link "26" at bounding box center [134, 151] width 5 height 5
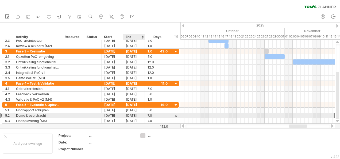
click at [133, 115] on div "[DATE]" at bounding box center [134, 115] width 22 height 5
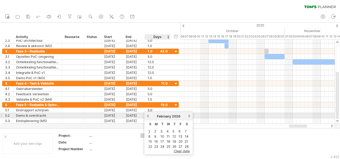
click at [148, 116] on link "previous" at bounding box center [147, 116] width 4 height 4
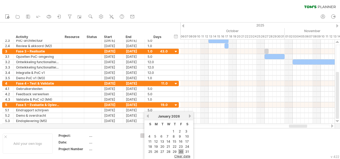
click at [180, 149] on link "30" at bounding box center [180, 151] width 5 height 5
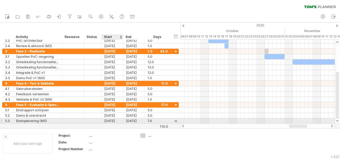
click at [116, 119] on div "[DATE]" at bounding box center [112, 120] width 22 height 5
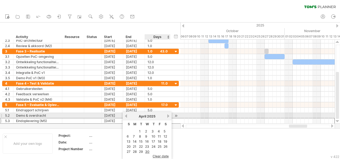
click at [168, 116] on link "next" at bounding box center [168, 116] width 4 height 4
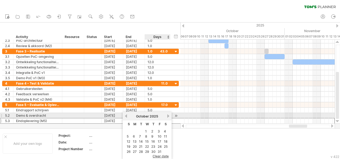
click at [168, 116] on link "next" at bounding box center [168, 116] width 4 height 4
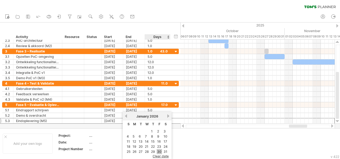
click at [160, 149] on link "30" at bounding box center [158, 151] width 5 height 5
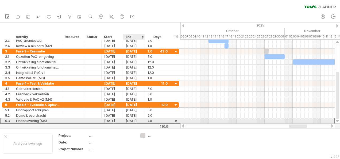
click at [134, 119] on div "[DATE]" at bounding box center [134, 120] width 22 height 5
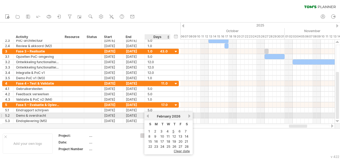
click at [148, 114] on link "previous" at bounding box center [147, 116] width 4 height 4
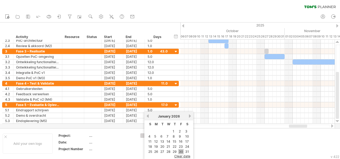
click at [180, 149] on link "30" at bounding box center [180, 151] width 5 height 5
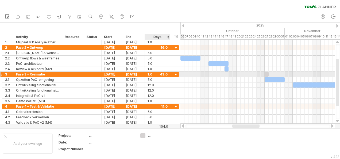
click at [150, 73] on div "1.0" at bounding box center [157, 74] width 20 height 5
click at [137, 73] on div "[DATE]" at bounding box center [134, 74] width 22 height 5
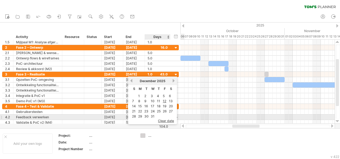
click at [163, 119] on span "clear date" at bounding box center [166, 121] width 16 height 4
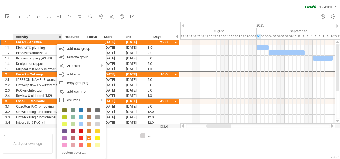
click at [81, 136] on span at bounding box center [81, 138] width 4 height 4
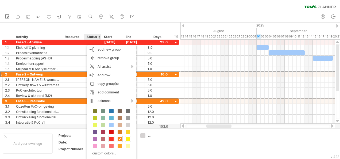
click at [126, 138] on span at bounding box center [128, 138] width 4 height 4
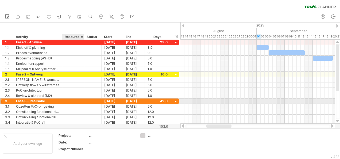
click at [74, 100] on div at bounding box center [73, 100] width 16 height 5
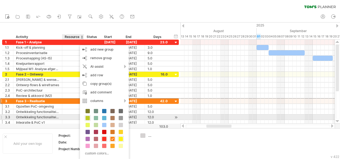
click at [86, 116] on span at bounding box center [87, 118] width 4 height 4
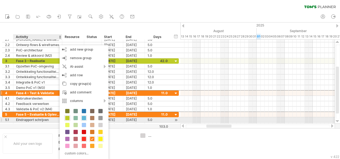
click at [82, 117] on span at bounding box center [84, 118] width 4 height 4
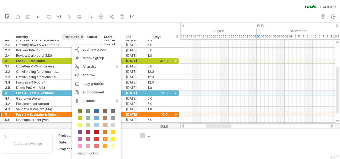
click at [106, 123] on span at bounding box center [104, 125] width 4 height 4
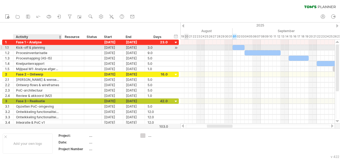
click at [22, 47] on div "Kick-off & planning" at bounding box center [37, 47] width 43 height 5
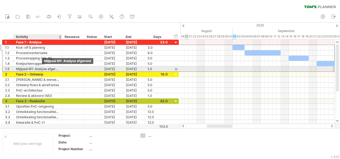
click at [41, 67] on div "Mijlpaal M1: Analyse afgerond" at bounding box center [37, 68] width 43 height 5
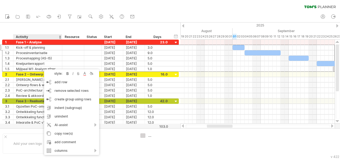
click at [148, 26] on div "hide start/end/duration show start/end/duration ******** Activity ******** Reso…" at bounding box center [90, 30] width 180 height 17
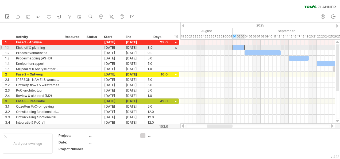
click at [239, 47] on div at bounding box center [238, 47] width 12 height 5
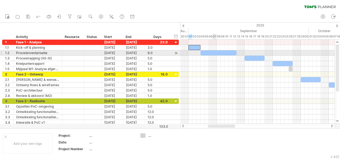
click at [214, 52] on div at bounding box center [218, 52] width 36 height 5
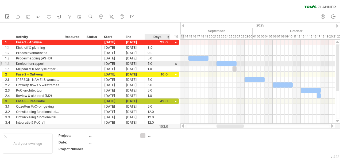
click at [176, 63] on div at bounding box center [175, 64] width 5 height 6
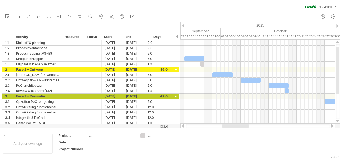
click at [182, 26] on div at bounding box center [183, 25] width 2 height 3
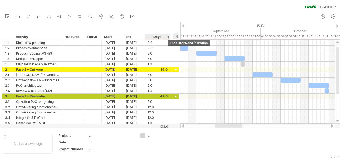
click at [176, 37] on div "hide start/end/duration show start/end/duration" at bounding box center [175, 36] width 5 height 6
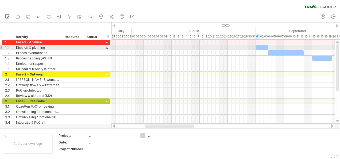
click at [107, 48] on div at bounding box center [106, 48] width 5 height 6
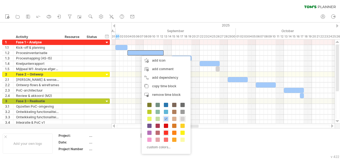
click at [164, 131] on span at bounding box center [166, 132] width 4 height 4
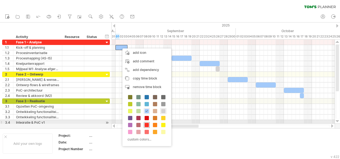
click at [145, 123] on span at bounding box center [146, 125] width 4 height 4
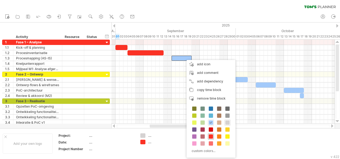
click at [210, 136] on span at bounding box center [210, 136] width 4 height 4
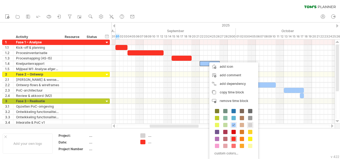
click at [233, 138] on span at bounding box center [233, 138] width 4 height 4
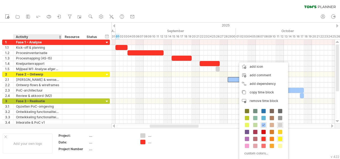
click at [280, 137] on span at bounding box center [280, 138] width 4 height 4
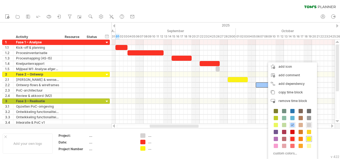
click at [309, 136] on span at bounding box center [308, 138] width 4 height 4
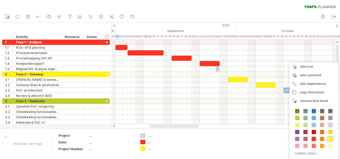
click at [329, 136] on span at bounding box center [330, 138] width 4 height 4
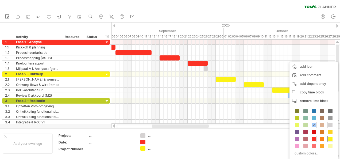
click at [331, 138] on span at bounding box center [330, 138] width 4 height 4
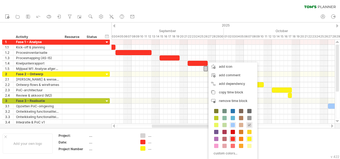
click at [231, 137] on span at bounding box center [232, 138] width 4 height 4
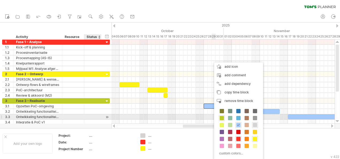
click at [222, 116] on span at bounding box center [221, 118] width 4 height 4
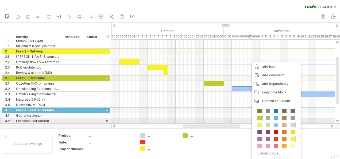
click at [258, 118] on span at bounding box center [259, 118] width 4 height 4
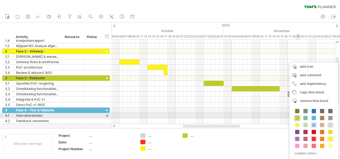
click at [298, 117] on span at bounding box center [297, 118] width 4 height 4
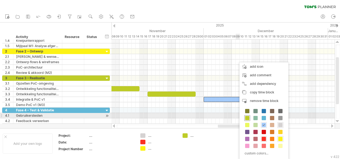
click at [247, 116] on span at bounding box center [247, 118] width 4 height 4
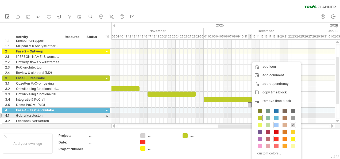
click at [259, 118] on span at bounding box center [259, 118] width 4 height 4
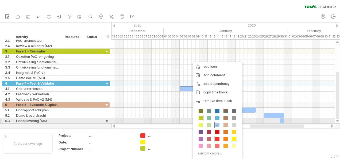
click at [216, 123] on span at bounding box center [217, 125] width 4 height 4
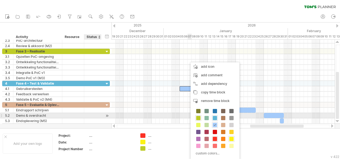
click at [215, 116] on span at bounding box center [214, 118] width 4 height 4
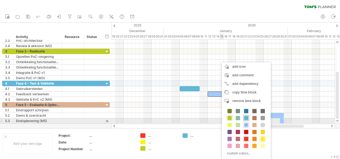
click at [246, 119] on span at bounding box center [246, 118] width 4 height 4
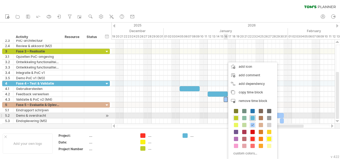
click at [251, 116] on span at bounding box center [252, 118] width 4 height 4
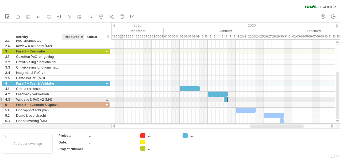
click at [71, 102] on div at bounding box center [73, 104] width 16 height 5
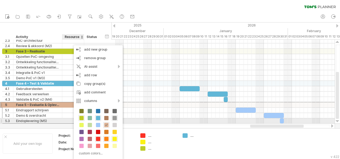
click at [113, 118] on span at bounding box center [114, 118] width 4 height 4
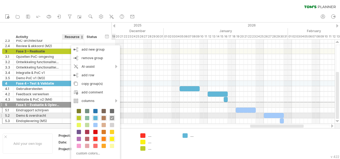
click at [104, 118] on span at bounding box center [103, 118] width 4 height 4
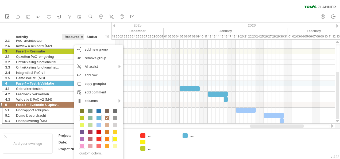
click at [81, 143] on span at bounding box center [82, 145] width 4 height 4
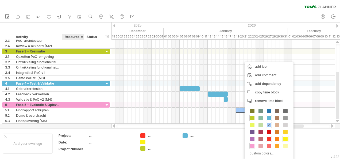
drag, startPoint x: 252, startPoint y: 144, endPoint x: 255, endPoint y: 129, distance: 15.8
click at [252, 144] on span at bounding box center [252, 145] width 4 height 4
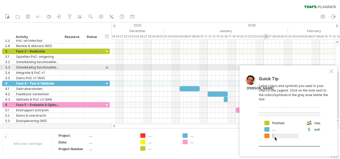
click at [330, 69] on div at bounding box center [331, 71] width 4 height 4
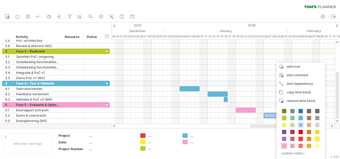
click at [283, 144] on span at bounding box center [284, 145] width 4 height 4
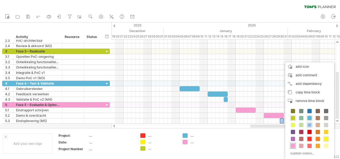
click at [293, 144] on span at bounding box center [292, 145] width 4 height 4
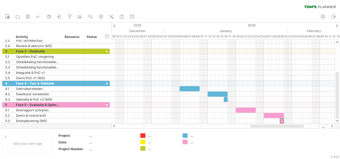
click at [150, 135] on div "...." at bounding box center [162, 135] width 29 height 5
type input "******"
click at [155, 144] on td "Fase 1 .... ...." at bounding box center [158, 143] width 42 height 21
click at [152, 141] on div "...." at bounding box center [162, 141] width 29 height 5
type input "******"
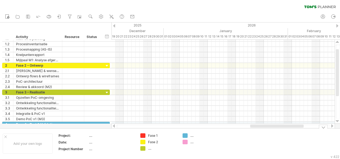
click at [151, 147] on div "...." at bounding box center [162, 148] width 29 height 5
type input "******"
click at [190, 134] on div "...." at bounding box center [204, 135] width 29 height 5
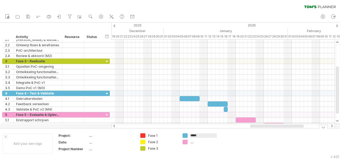
type input "******"
click at [194, 144] on td "Fase 4 ...." at bounding box center [201, 143] width 42 height 21
click at [192, 141] on div "...." at bounding box center [204, 141] width 29 height 5
type input "******"
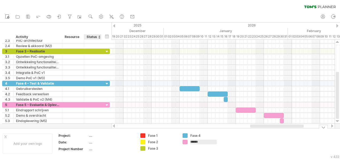
click at [91, 135] on div "...." at bounding box center [111, 135] width 45 height 5
click at [90, 135] on div "...." at bounding box center [111, 135] width 45 height 5
type input "**********"
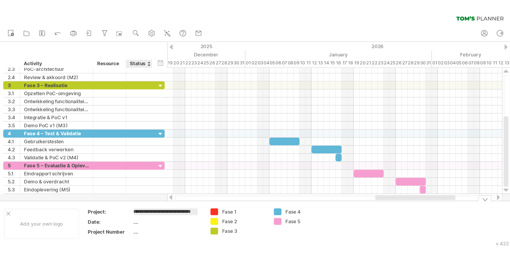
scroll to position [0, 4]
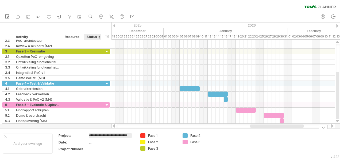
click at [99, 143] on div "...." at bounding box center [111, 142] width 45 height 5
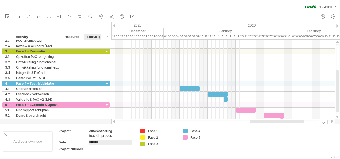
type input "********"
click at [98, 148] on div "...." at bounding box center [111, 148] width 45 height 5
type input "*"
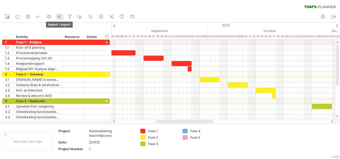
click at [58, 14] on icon at bounding box center [59, 16] width 5 height 5
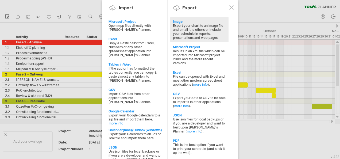
click at [203, 34] on div "Export your chart to an image file and email it to others or include your sched…" at bounding box center [199, 31] width 53 height 16
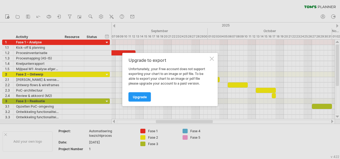
click at [212, 58] on div at bounding box center [212, 59] width 4 height 4
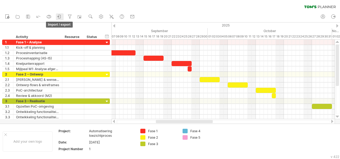
click at [60, 17] on icon at bounding box center [59, 16] width 5 height 5
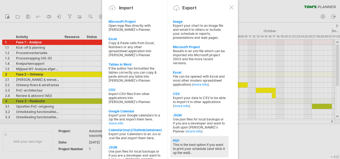
click at [201, 142] on div "This is the best option if you want to print your schedule (and stick it up the…" at bounding box center [199, 148] width 53 height 12
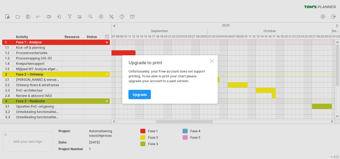
click at [213, 62] on div at bounding box center [212, 61] width 4 height 4
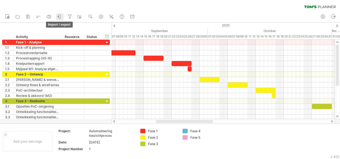
click at [61, 17] on icon at bounding box center [59, 16] width 5 height 5
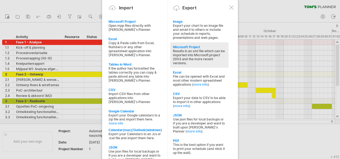
click at [206, 54] on div "Results in an xml file which can be imported into Microsoft project 2003 and th…" at bounding box center [199, 57] width 53 height 16
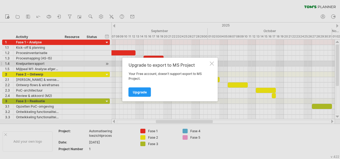
click at [210, 65] on div at bounding box center [212, 63] width 4 height 4
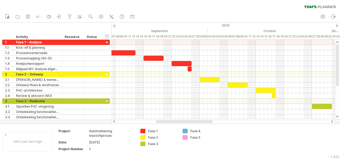
click at [56, 17] on ul "new open" at bounding box center [69, 16] width 135 height 11
click at [57, 17] on icon at bounding box center [59, 16] width 5 height 5
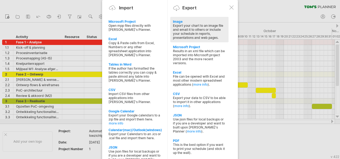
click at [192, 29] on div "Export your chart to an image file and email it to others or include your sched…" at bounding box center [199, 31] width 53 height 16
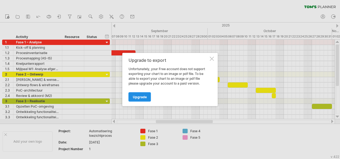
click at [141, 93] on link "Upgrade" at bounding box center [139, 96] width 22 height 9
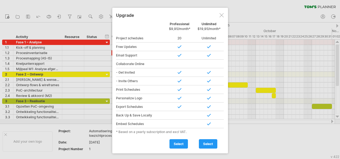
click at [279, 50] on div at bounding box center [170, 79] width 340 height 159
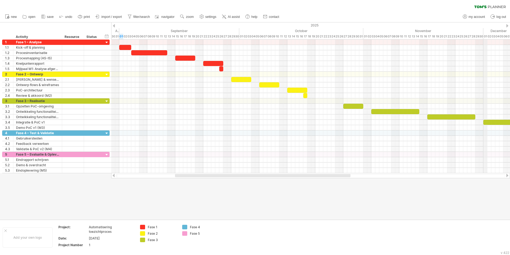
drag, startPoint x: 479, startPoint y: 29, endPoint x: 484, endPoint y: 31, distance: 5.4
click at [84, 16] on span "print" at bounding box center [87, 17] width 6 height 4
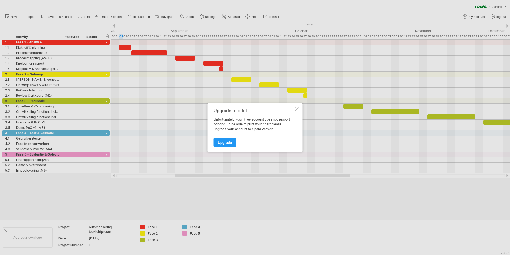
click at [295, 108] on div at bounding box center [297, 109] width 4 height 4
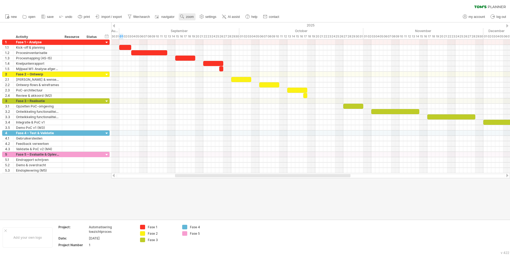
click at [188, 15] on span "zoom" at bounding box center [190, 17] width 8 height 4
click at [210, 23] on div "Month" at bounding box center [206, 22] width 30 height 9
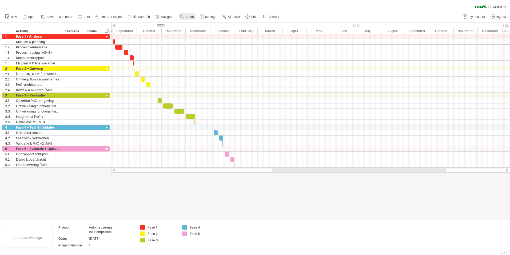
click at [186, 16] on link "zoom" at bounding box center [187, 16] width 17 height 7
click at [205, 32] on div "Week" at bounding box center [204, 31] width 30 height 9
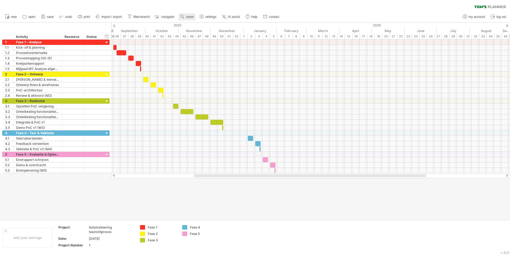
click at [191, 16] on span "zoom" at bounding box center [190, 17] width 8 height 4
click at [207, 41] on div "Day" at bounding box center [208, 40] width 30 height 9
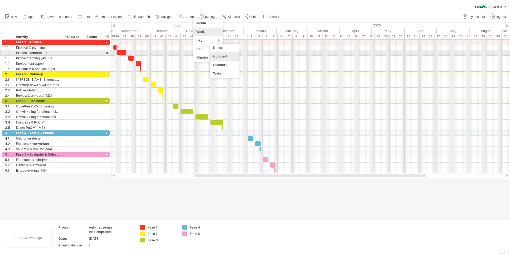
click at [229, 56] on div "Compact" at bounding box center [225, 56] width 30 height 9
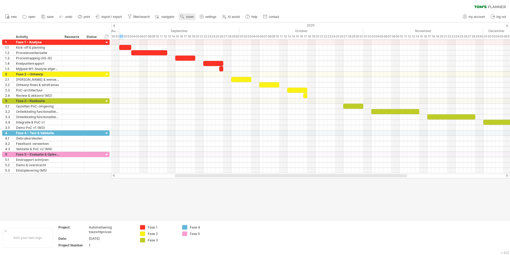
click at [184, 17] on rect at bounding box center [183, 17] width 1 height 1
click at [207, 42] on div "Day" at bounding box center [202, 41] width 30 height 9
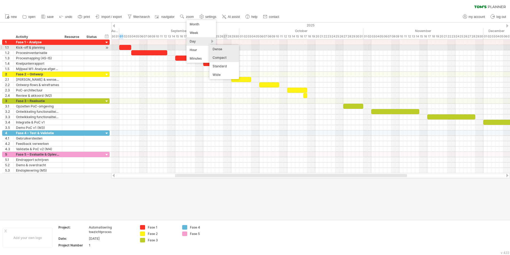
click at [224, 48] on div "Dense" at bounding box center [225, 49] width 30 height 9
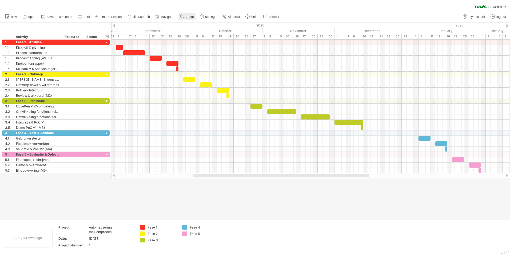
click at [185, 14] on use at bounding box center [182, 16] width 5 height 5
click at [204, 37] on div "Day" at bounding box center [202, 38] width 30 height 9
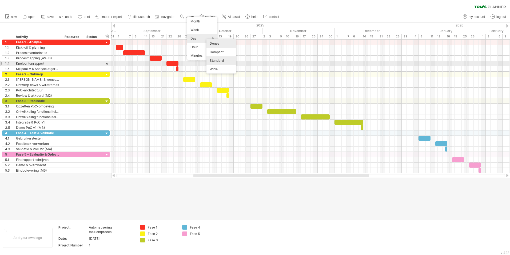
click at [224, 62] on div "Standard" at bounding box center [222, 60] width 30 height 9
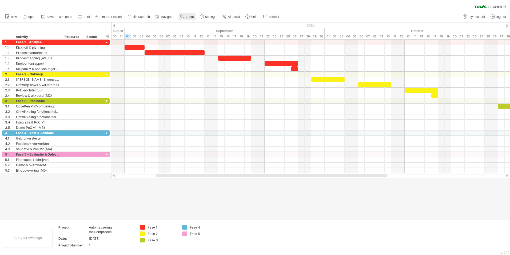
click at [191, 17] on span "zoom" at bounding box center [190, 17] width 8 height 4
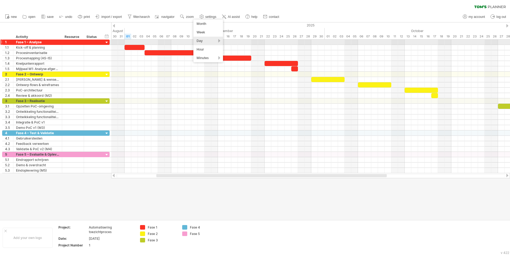
click at [216, 40] on div "Day" at bounding box center [209, 41] width 30 height 9
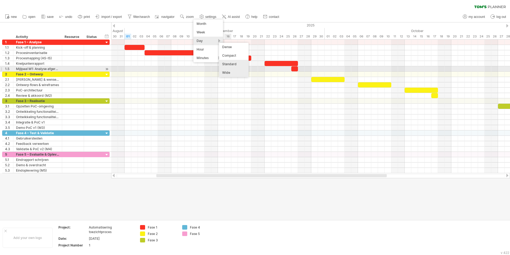
click at [237, 74] on div "Wide" at bounding box center [234, 72] width 30 height 9
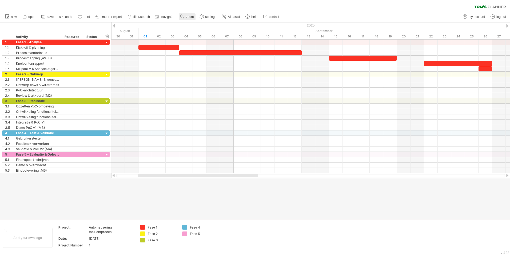
click at [192, 17] on span "zoom" at bounding box center [190, 17] width 8 height 4
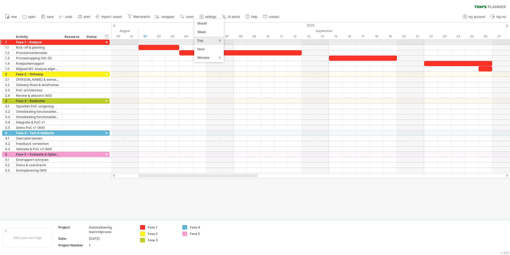
click at [212, 41] on div "Day" at bounding box center [209, 40] width 30 height 9
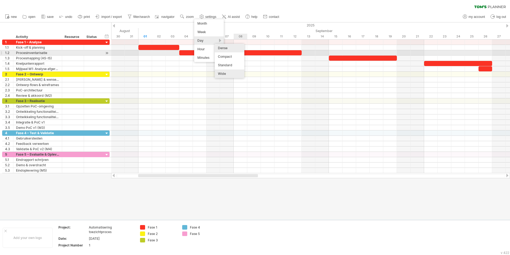
click at [234, 50] on div "Dense" at bounding box center [230, 48] width 30 height 9
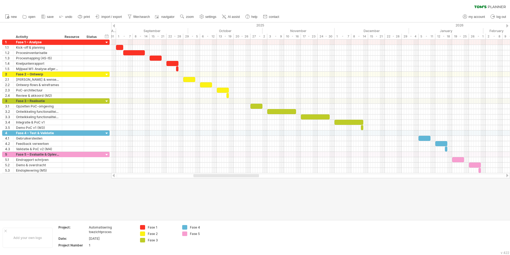
click at [332, 158] on div at bounding box center [255, 120] width 510 height 197
